Goal: Task Accomplishment & Management: Manage account settings

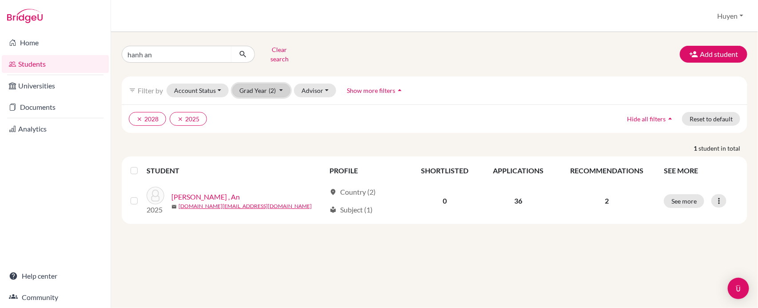
click at [279, 87] on button "Grad Year (2)" at bounding box center [261, 91] width 59 height 14
click at [274, 116] on button "2028 done" at bounding box center [259, 123] width 52 height 14
click at [278, 85] on button "Grad Year (1)" at bounding box center [261, 91] width 59 height 14
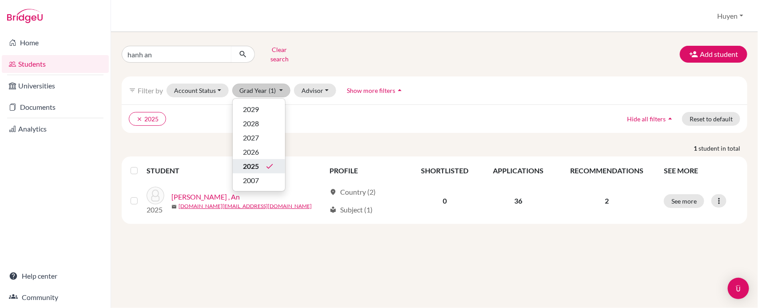
click at [267, 162] on icon "done" at bounding box center [270, 166] width 9 height 9
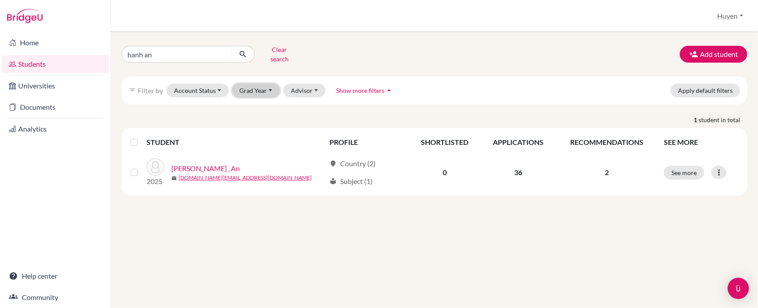
click at [272, 84] on button "Grad Year" at bounding box center [256, 91] width 48 height 14
click at [257, 120] on span "2028" at bounding box center [251, 123] width 16 height 11
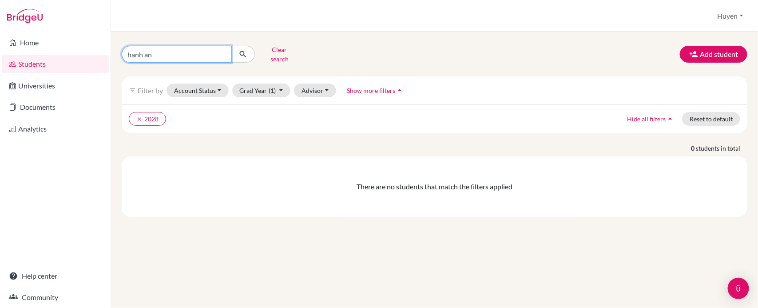
drag, startPoint x: 185, startPoint y: 50, endPoint x: 107, endPoint y: 61, distance: 78.0
click at [107, 61] on div "Home Students Universities Documents Analytics Help center Community Students o…" at bounding box center [379, 154] width 758 height 308
type input "[PERSON_NAME] an"
click button "submit" at bounding box center [243, 54] width 24 height 17
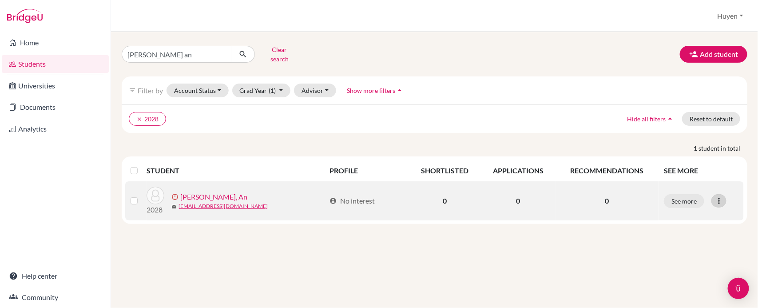
click at [720, 196] on icon at bounding box center [719, 200] width 9 height 9
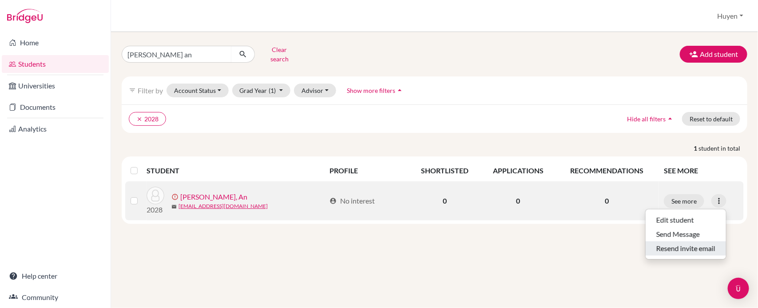
click at [682, 243] on button "Resend invite email" at bounding box center [686, 248] width 80 height 14
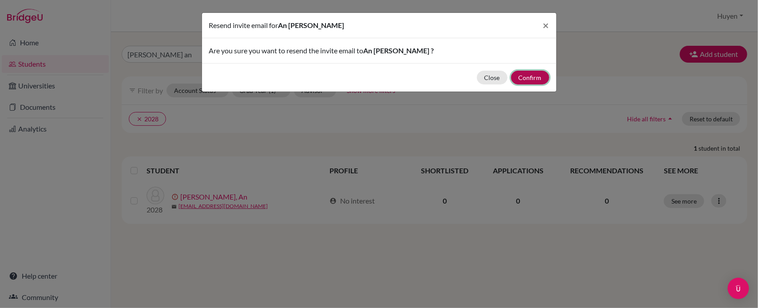
click at [545, 77] on button "Confirm" at bounding box center [530, 78] width 38 height 14
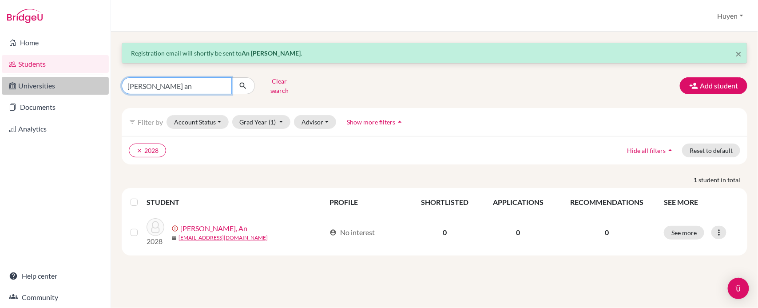
drag, startPoint x: 147, startPoint y: 87, endPoint x: 105, endPoint y: 90, distance: 42.8
click at [105, 90] on div "Home Students Universities Documents Analytics Help center Community Students o…" at bounding box center [379, 154] width 758 height 308
type input "bao anh"
click button "submit" at bounding box center [243, 85] width 24 height 17
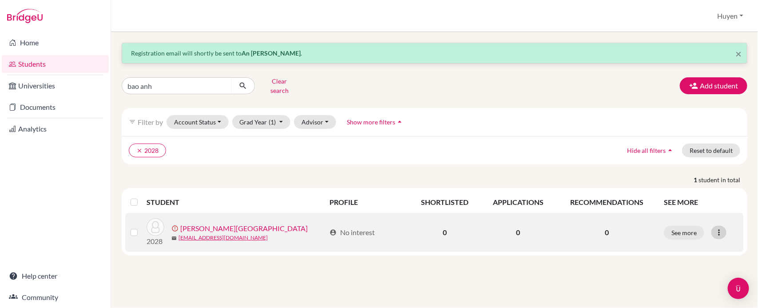
click at [718, 228] on icon at bounding box center [719, 232] width 9 height 9
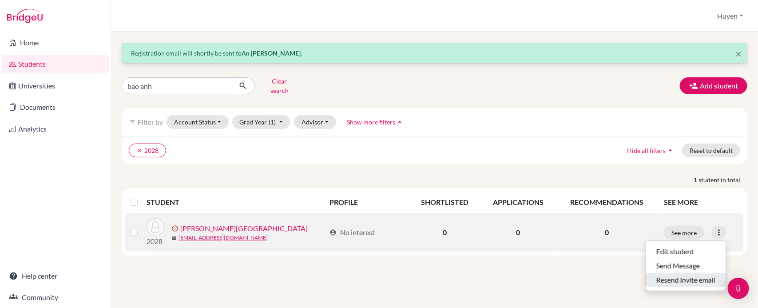
click at [673, 273] on button "Resend invite email" at bounding box center [686, 280] width 80 height 14
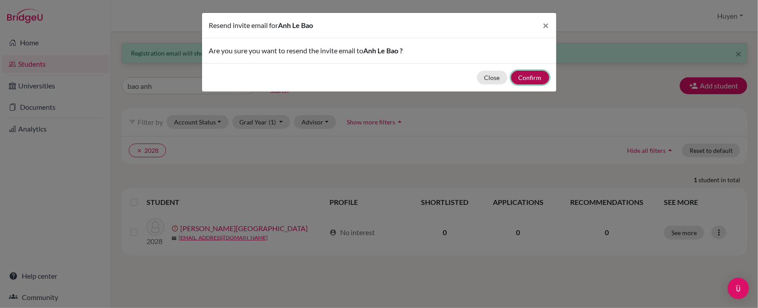
click at [534, 79] on button "Confirm" at bounding box center [530, 78] width 38 height 14
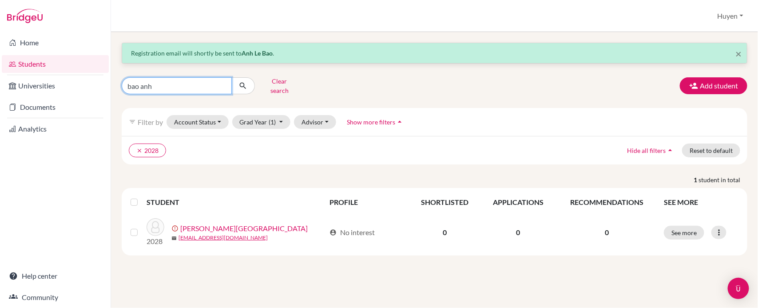
drag, startPoint x: 165, startPoint y: 87, endPoint x: 86, endPoint y: 69, distance: 81.5
click at [89, 71] on div "Home Students Universities Documents Analytics Help center Community Students o…" at bounding box center [379, 154] width 758 height 308
type input "[PERSON_NAME]"
click button "submit" at bounding box center [243, 85] width 24 height 17
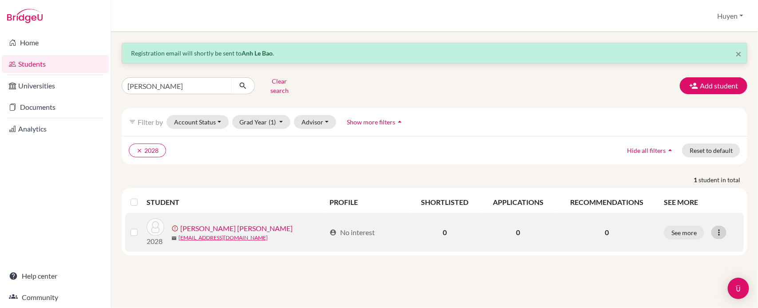
click at [719, 228] on icon at bounding box center [719, 232] width 9 height 9
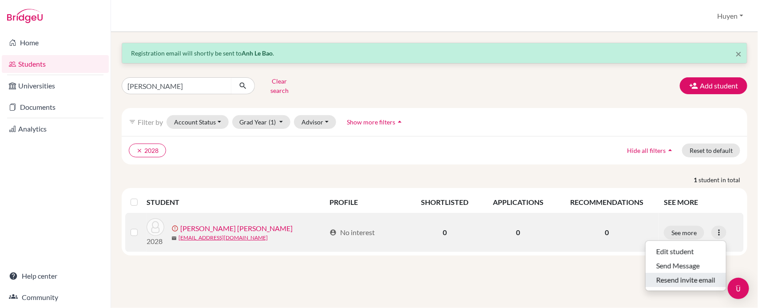
click at [697, 277] on button "Resend invite email" at bounding box center [686, 280] width 80 height 14
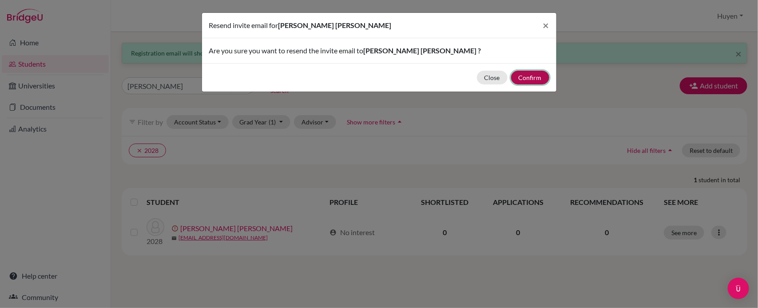
click at [525, 74] on button "Confirm" at bounding box center [530, 78] width 38 height 14
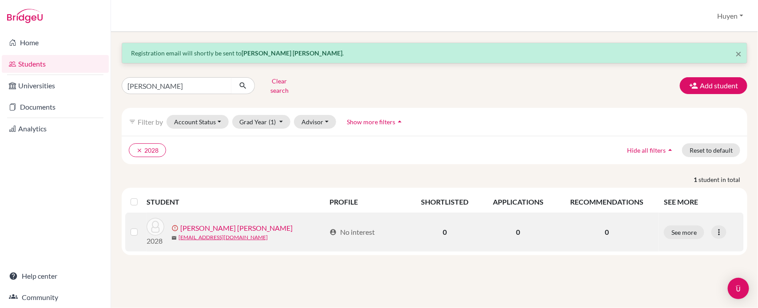
click at [207, 223] on link "[PERSON_NAME] [PERSON_NAME]" at bounding box center [236, 228] width 112 height 11
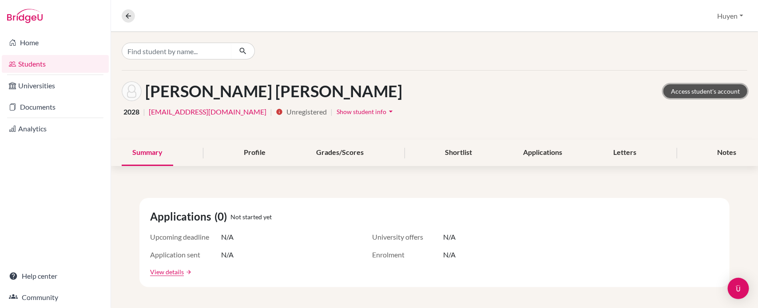
click at [689, 87] on link "Access student's account" at bounding box center [706, 91] width 84 height 14
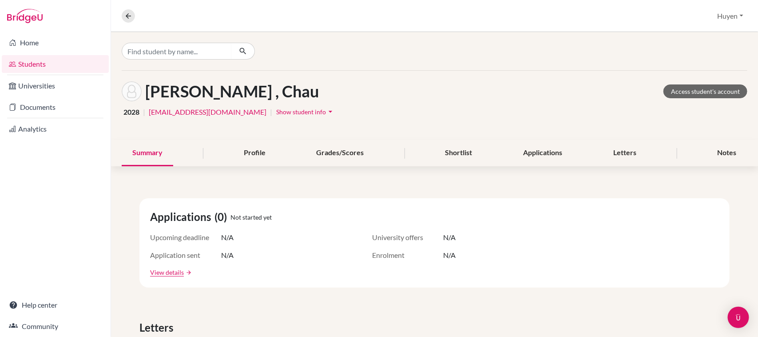
click at [32, 64] on link "Students" at bounding box center [55, 64] width 107 height 18
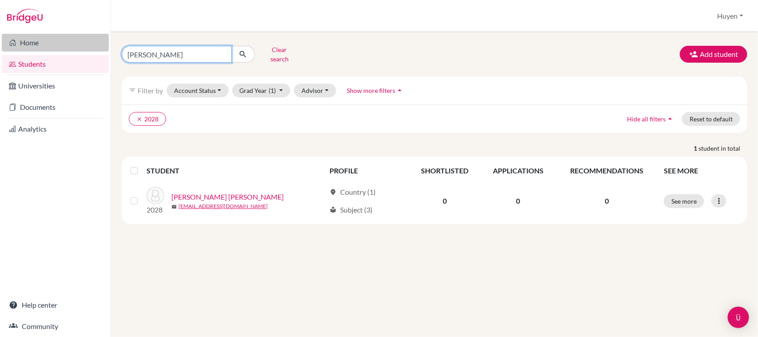
drag, startPoint x: 163, startPoint y: 53, endPoint x: 96, endPoint y: 51, distance: 67.6
click at [96, 51] on div "Home Students Universities Documents Analytics Help center Community Students o…" at bounding box center [379, 168] width 758 height 337
type input "sy duc"
click button "submit" at bounding box center [243, 54] width 24 height 17
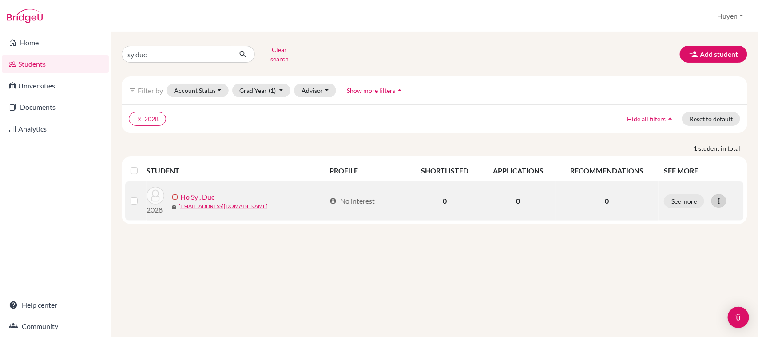
click at [719, 196] on icon at bounding box center [719, 200] width 9 height 9
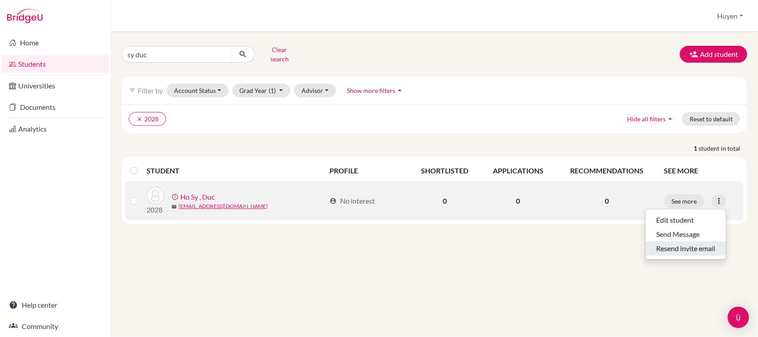
click at [674, 241] on button "Resend invite email" at bounding box center [686, 248] width 80 height 14
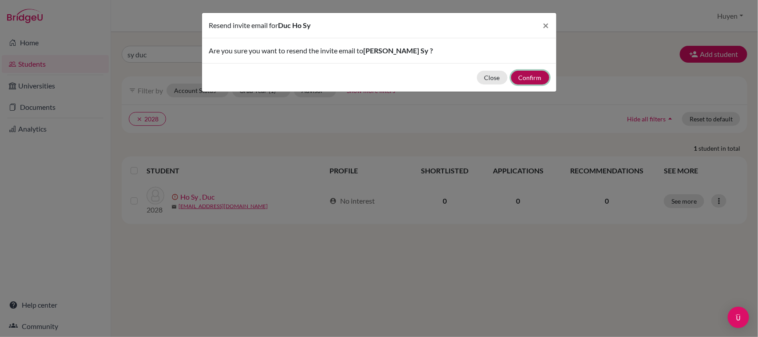
click at [539, 81] on button "Confirm" at bounding box center [530, 78] width 38 height 14
